Goal: Task Accomplishment & Management: Manage account settings

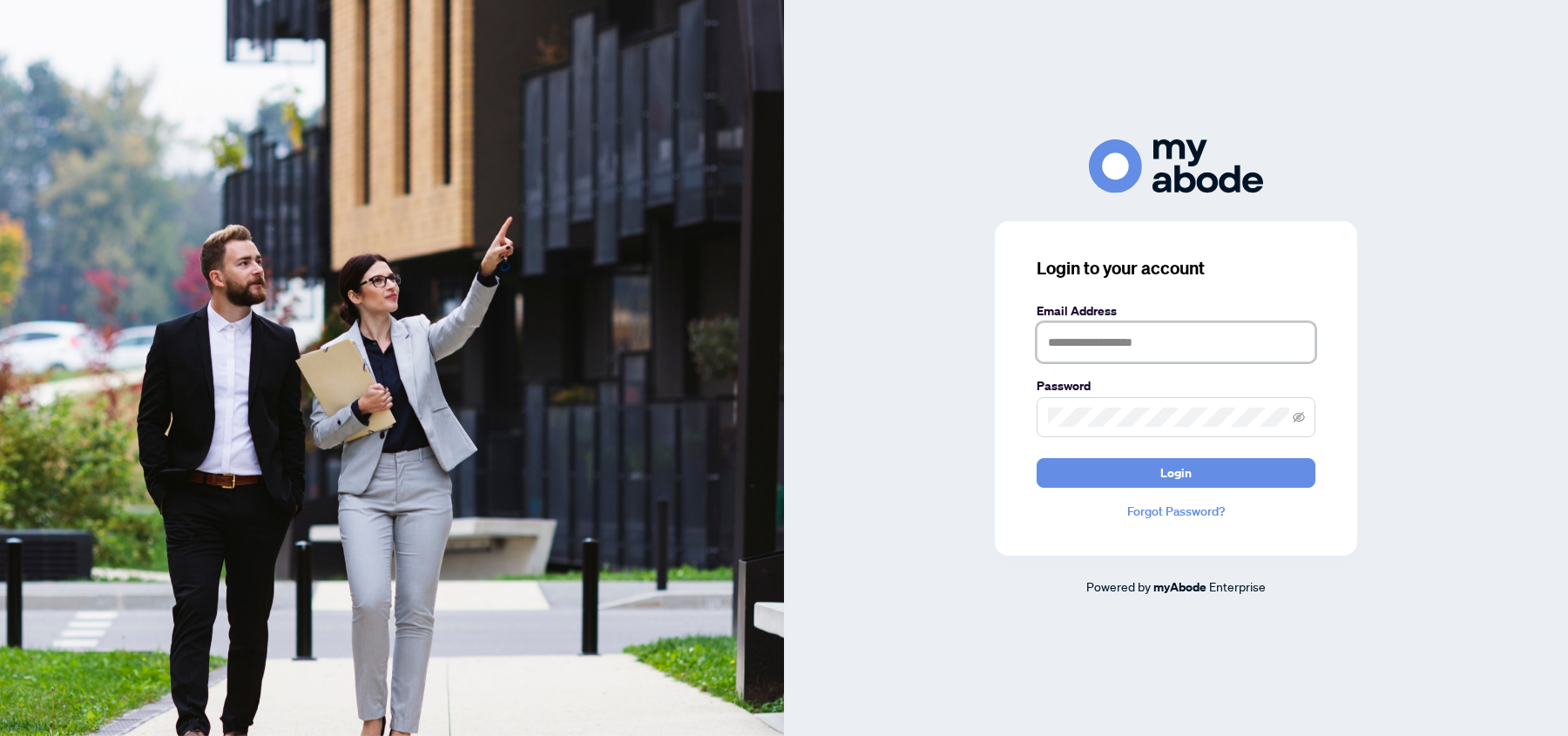
click at [1082, 342] on input "text" at bounding box center [1176, 342] width 279 height 40
type input "**********"
click at [1176, 474] on span "Login" at bounding box center [1175, 473] width 31 height 28
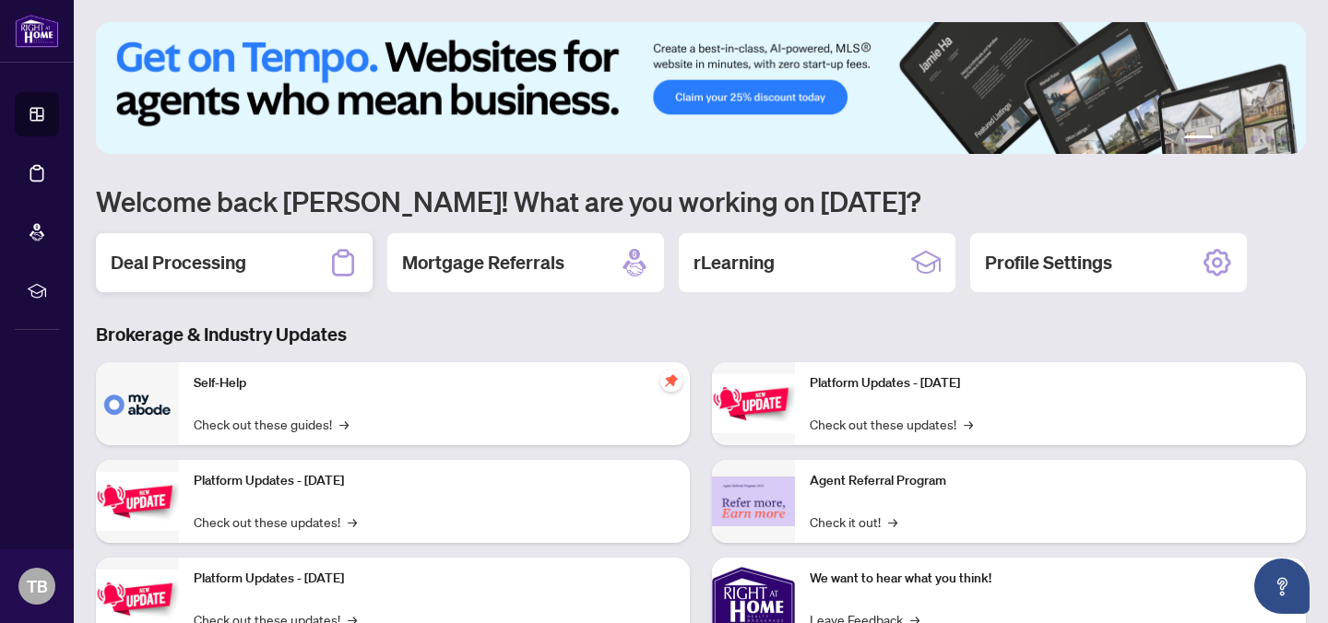
click at [278, 260] on div "Deal Processing" at bounding box center [234, 262] width 277 height 59
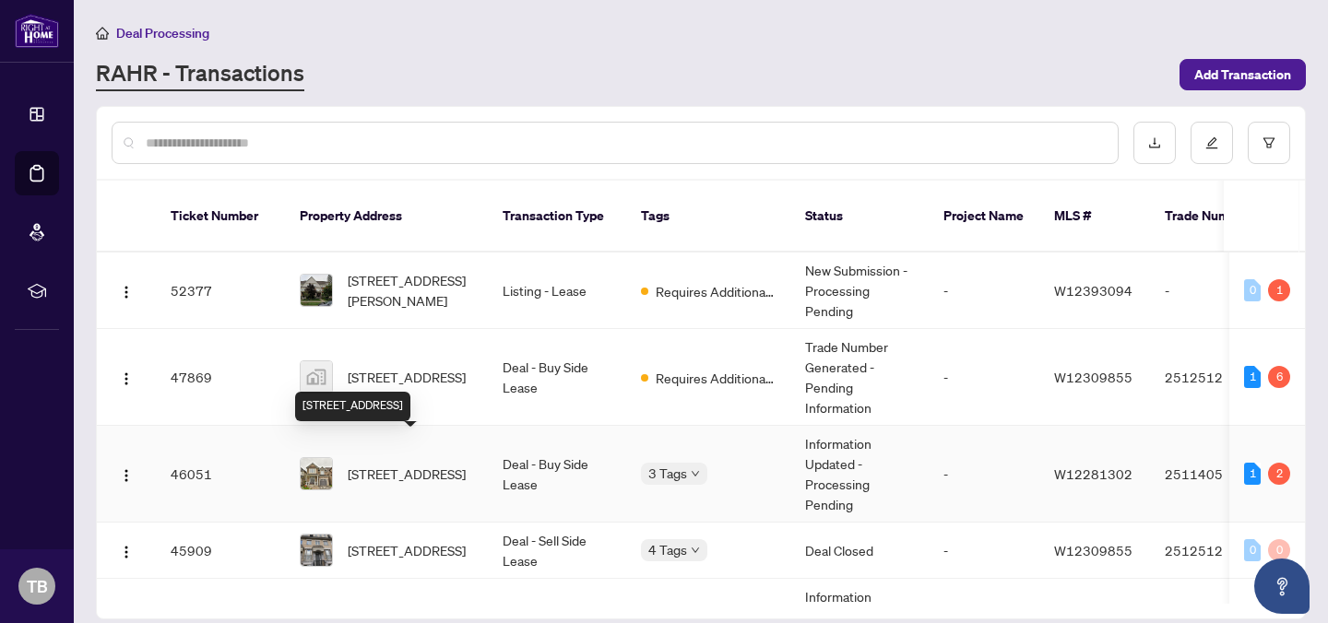
click at [414, 464] on span "2457 Quetico Cres, Oakville, Ontario L6M 0R4, Canada" at bounding box center [407, 474] width 118 height 20
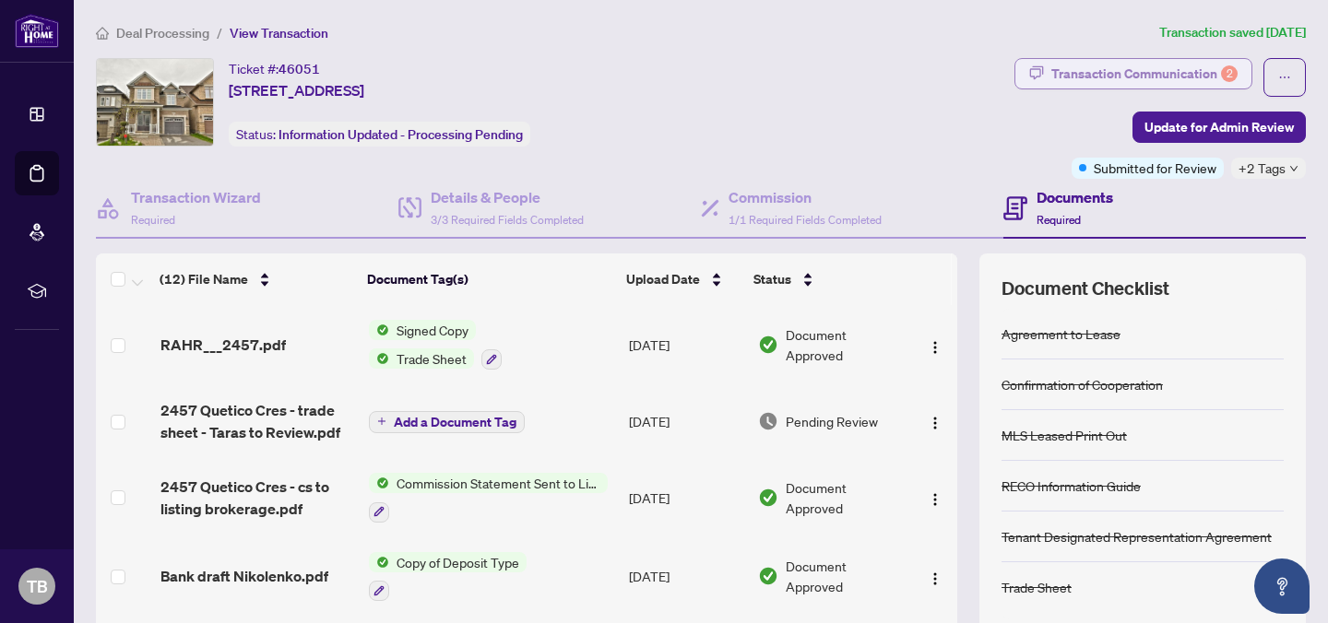
click at [1161, 73] on div "Transaction Communication 2" at bounding box center [1144, 74] width 186 height 30
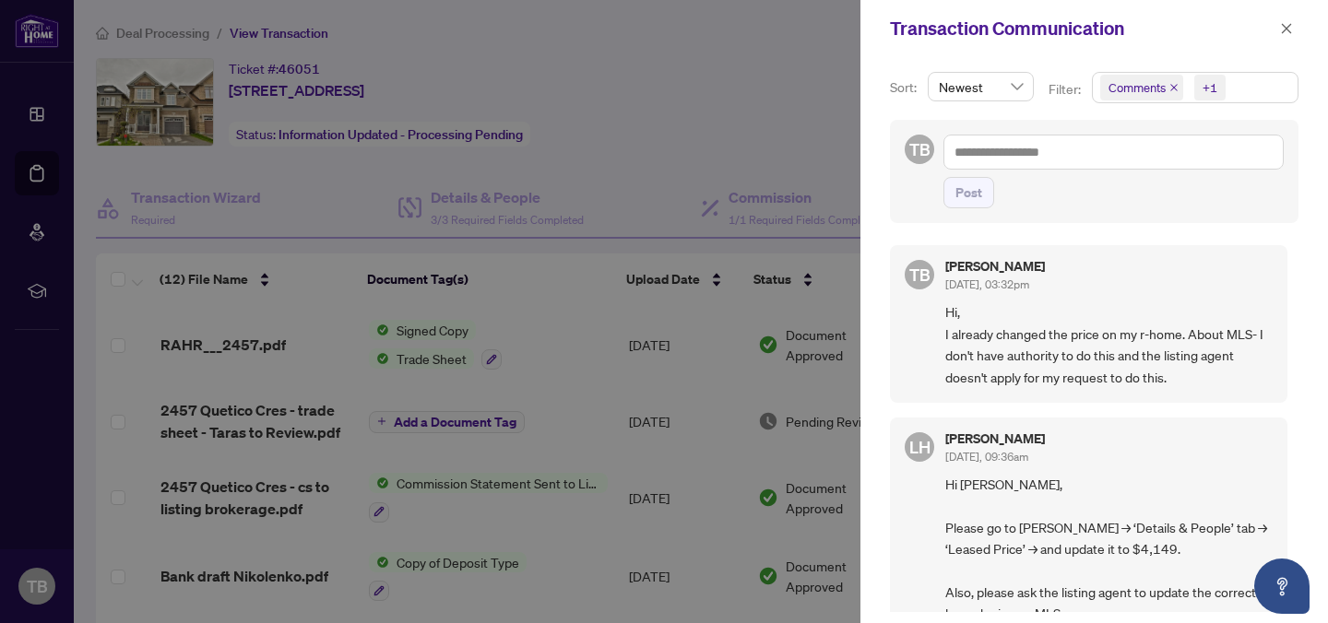
click at [726, 93] on div at bounding box center [664, 311] width 1328 height 623
click at [1284, 28] on icon "close" at bounding box center [1286, 28] width 13 height 13
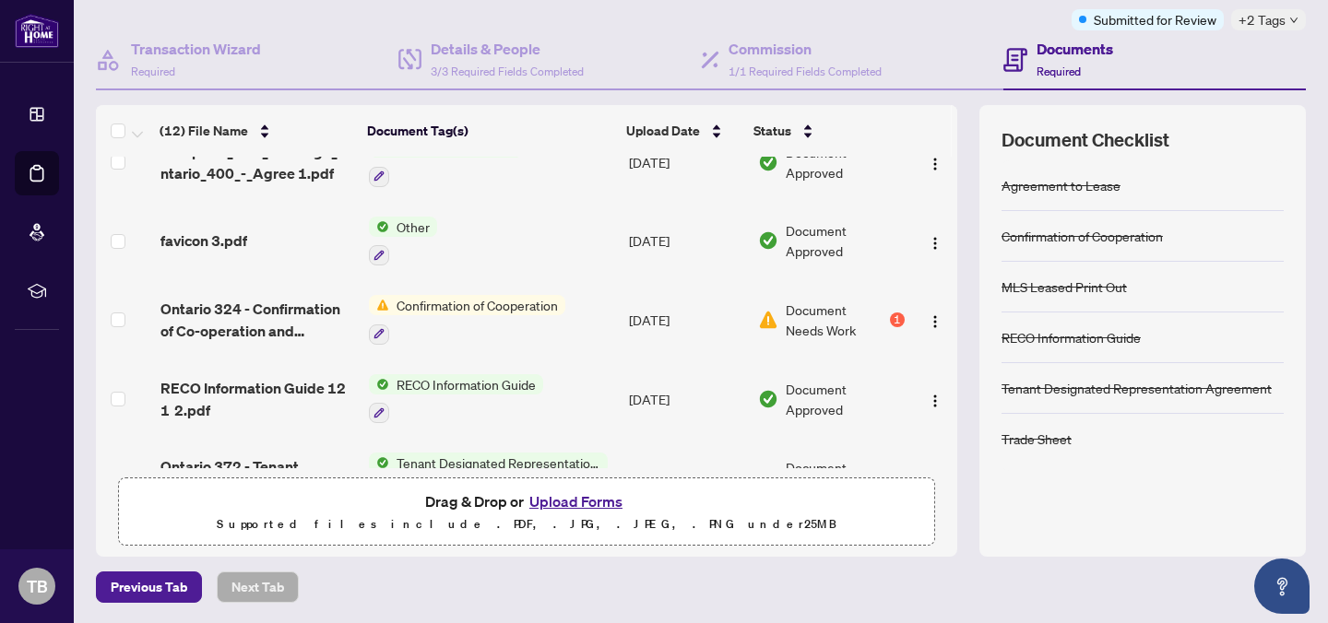
scroll to position [444, 0]
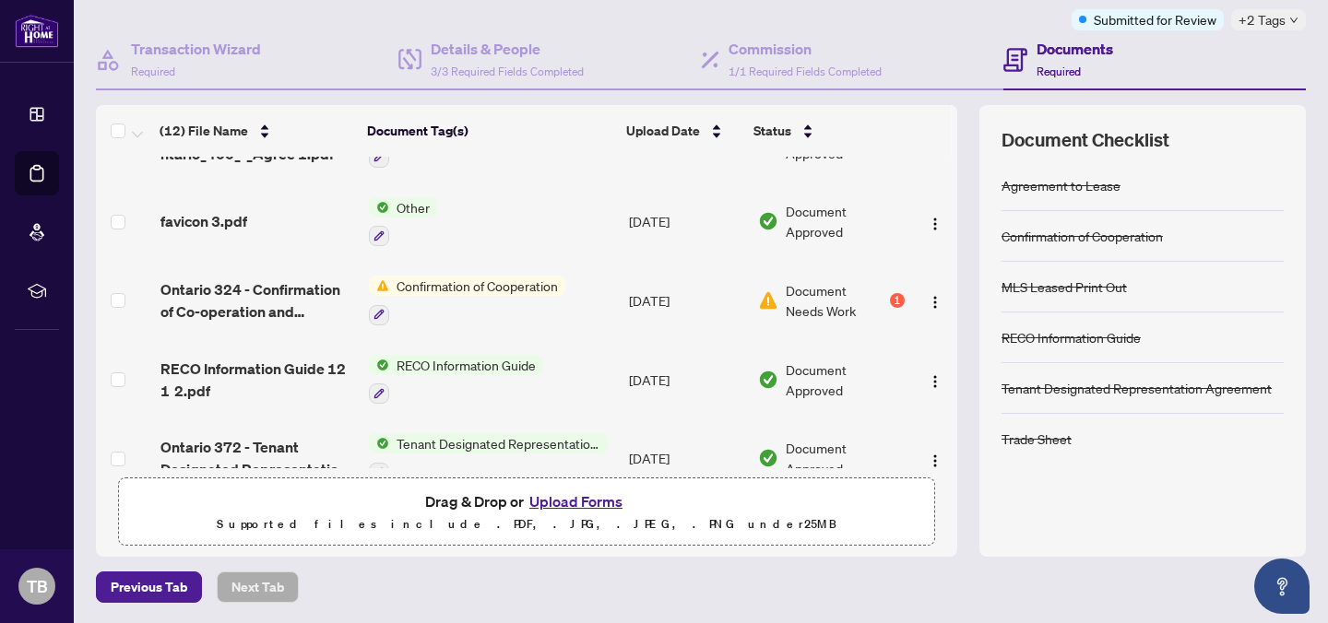
click at [870, 287] on span "Document Needs Work" at bounding box center [836, 300] width 101 height 41
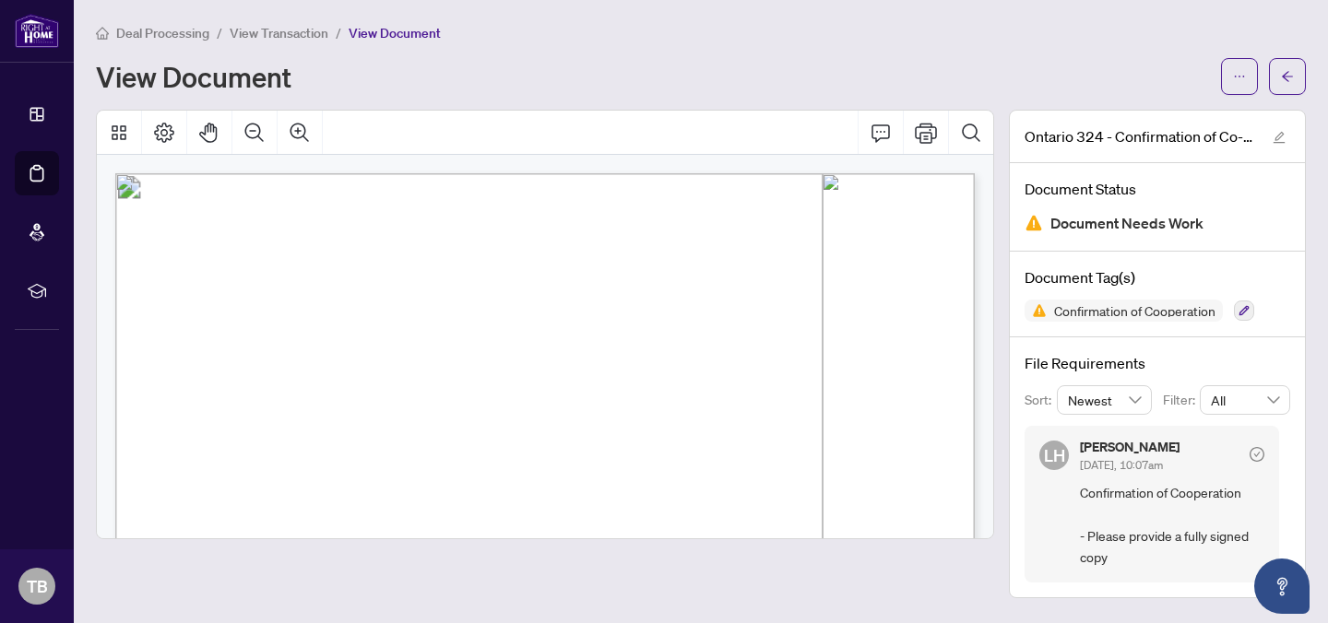
click at [592, 65] on div "View Document" at bounding box center [653, 77] width 1114 height 30
drag, startPoint x: 429, startPoint y: 371, endPoint x: 521, endPoint y: 371, distance: 92.2
click at [507, 373] on span "Quetico Cres" at bounding box center [465, 376] width 83 height 14
drag, startPoint x: 390, startPoint y: 372, endPoint x: 535, endPoint y: 375, distance: 144.8
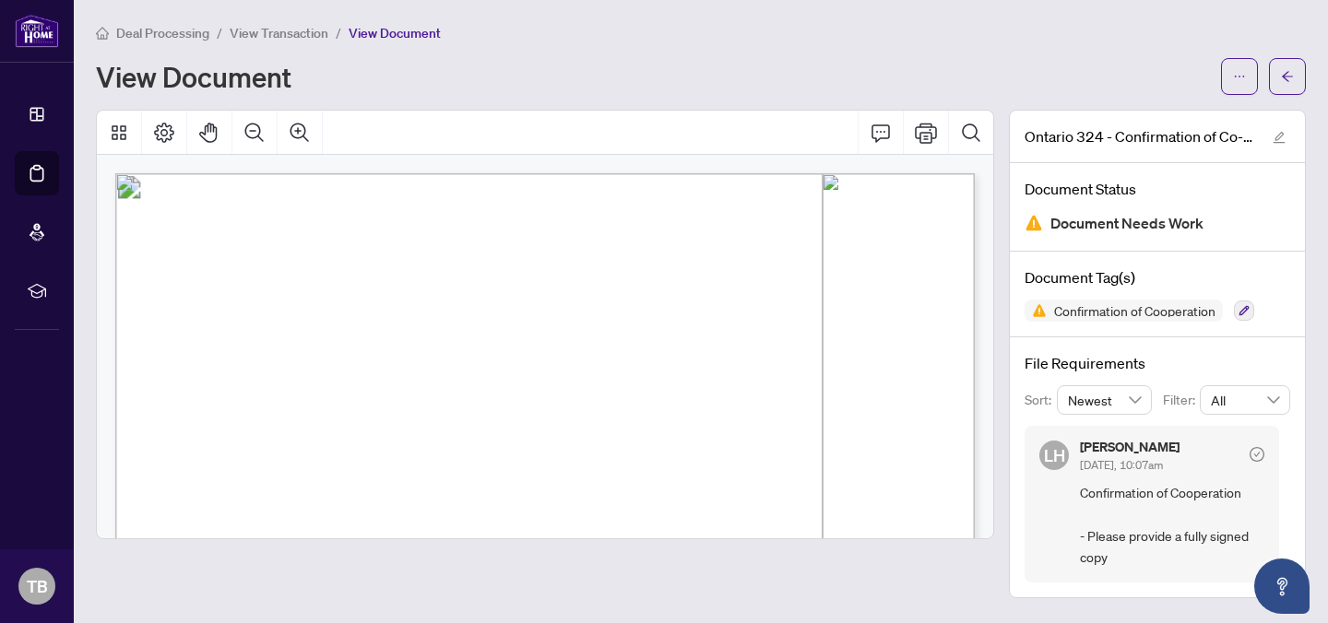
click at [535, 173] on p "Form 324 Revised 2025 Page 1 of 2 The trademarks REALTOR®, REALTORS®, MLS®, Mul…" at bounding box center [769, 173] width 1309 height 0
click at [639, 47] on div "Deal Processing / View Transaction / View Document View Document" at bounding box center [701, 58] width 1210 height 73
click at [1287, 70] on icon "arrow-left" at bounding box center [1287, 76] width 13 height 13
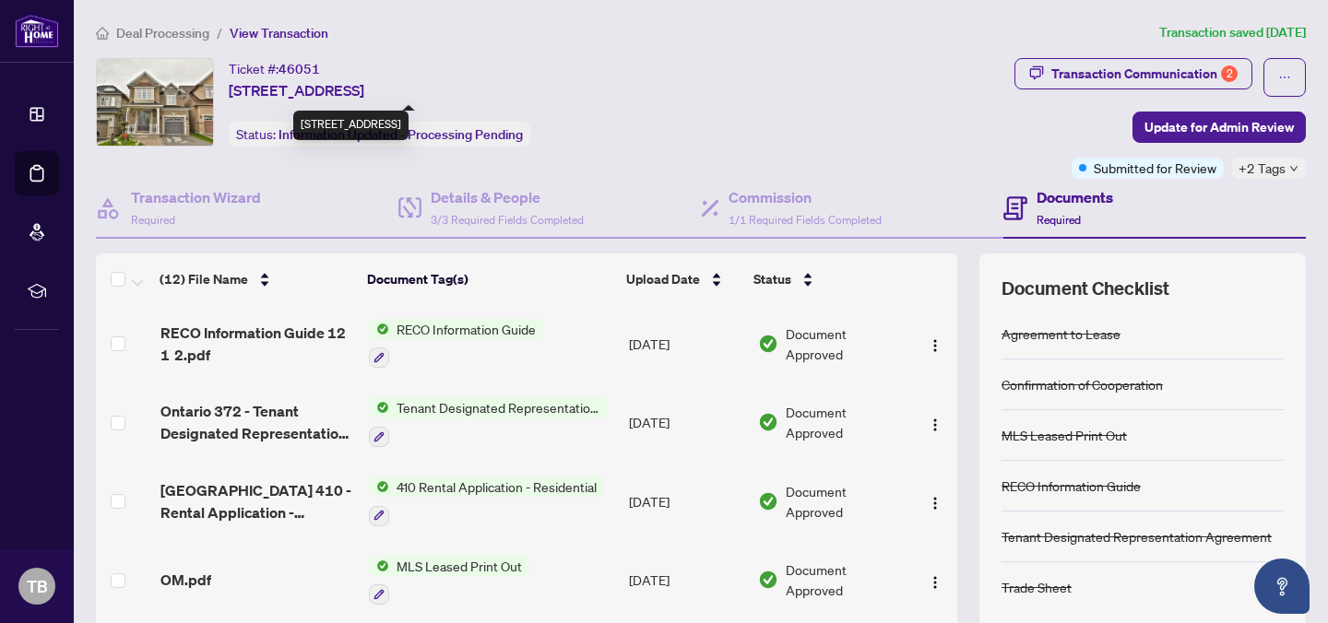
drag, startPoint x: 231, startPoint y: 86, endPoint x: 363, endPoint y: 81, distance: 132.9
click at [364, 82] on span "2457 Quetico Cres, Oakville, Ontario L6M 0R4, Canada" at bounding box center [297, 90] width 136 height 22
copy span "2457 Quetico Cres,"
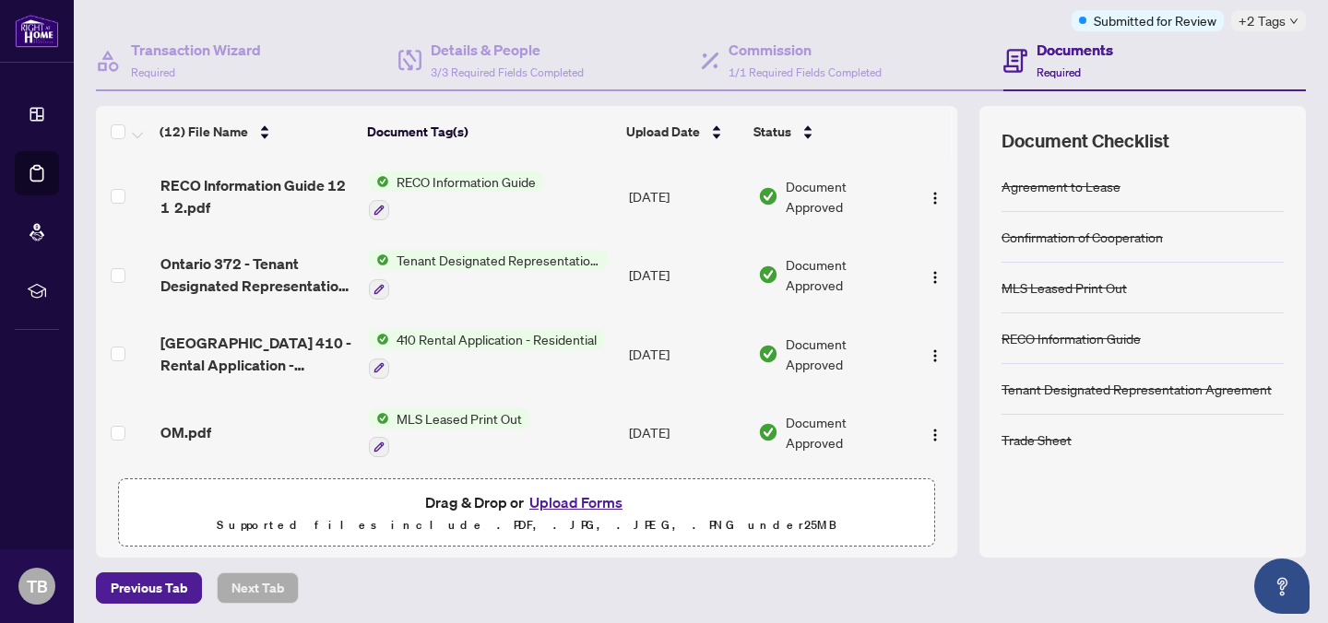
scroll to position [148, 0]
